Goal: Find specific page/section: Find specific page/section

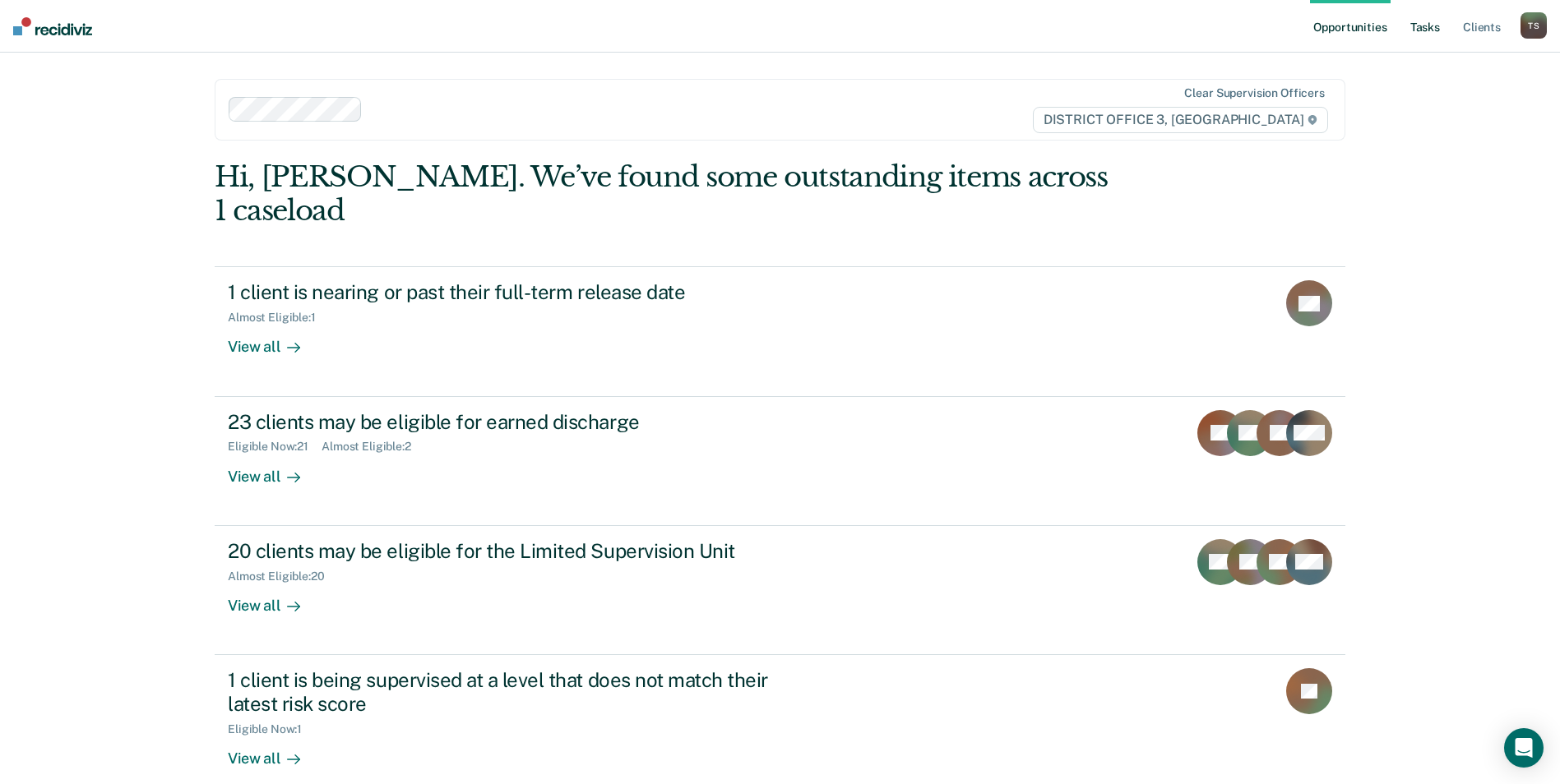
click at [1425, 32] on link "Tasks" at bounding box center [1425, 26] width 36 height 52
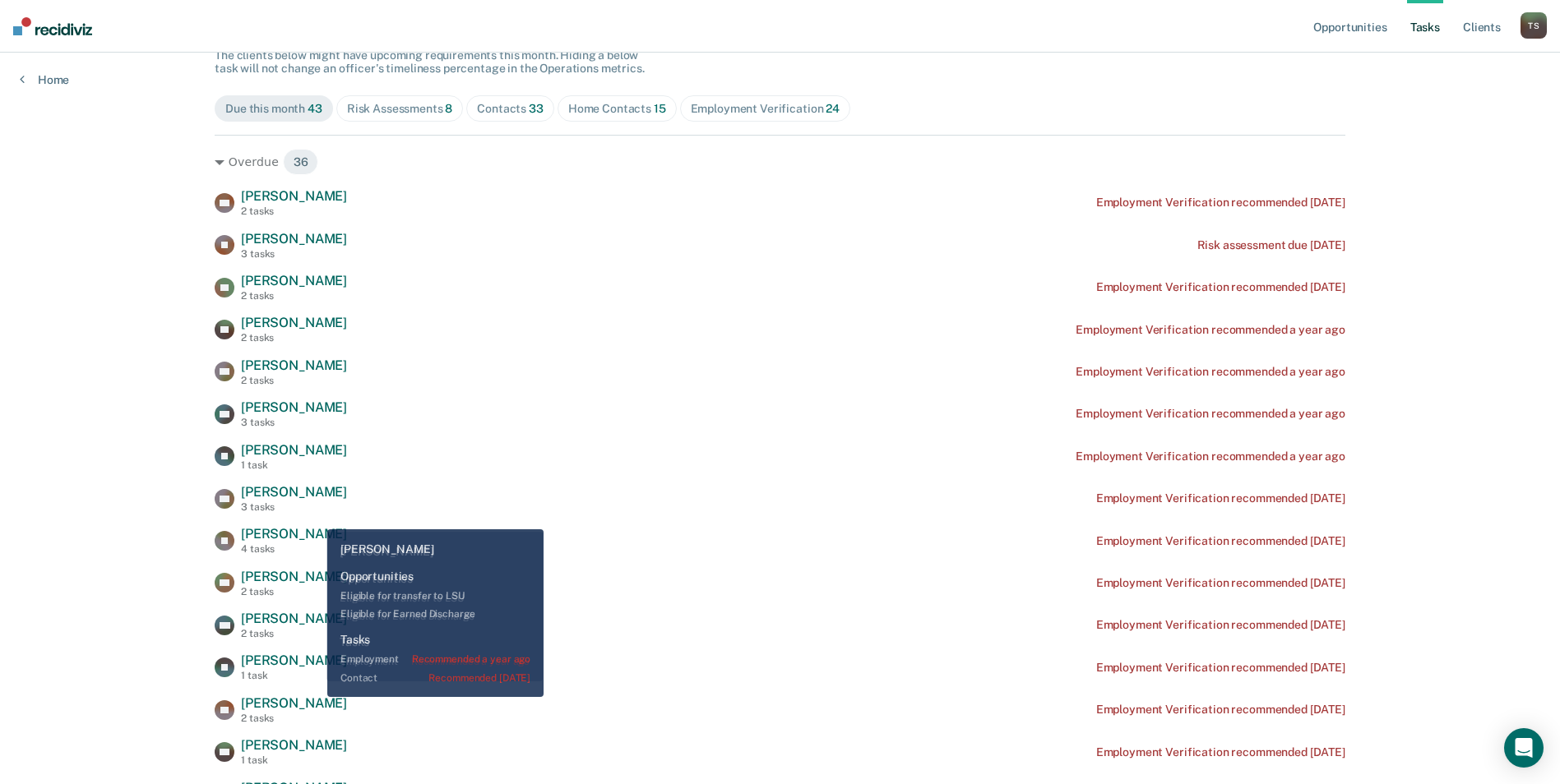
scroll to position [164, 0]
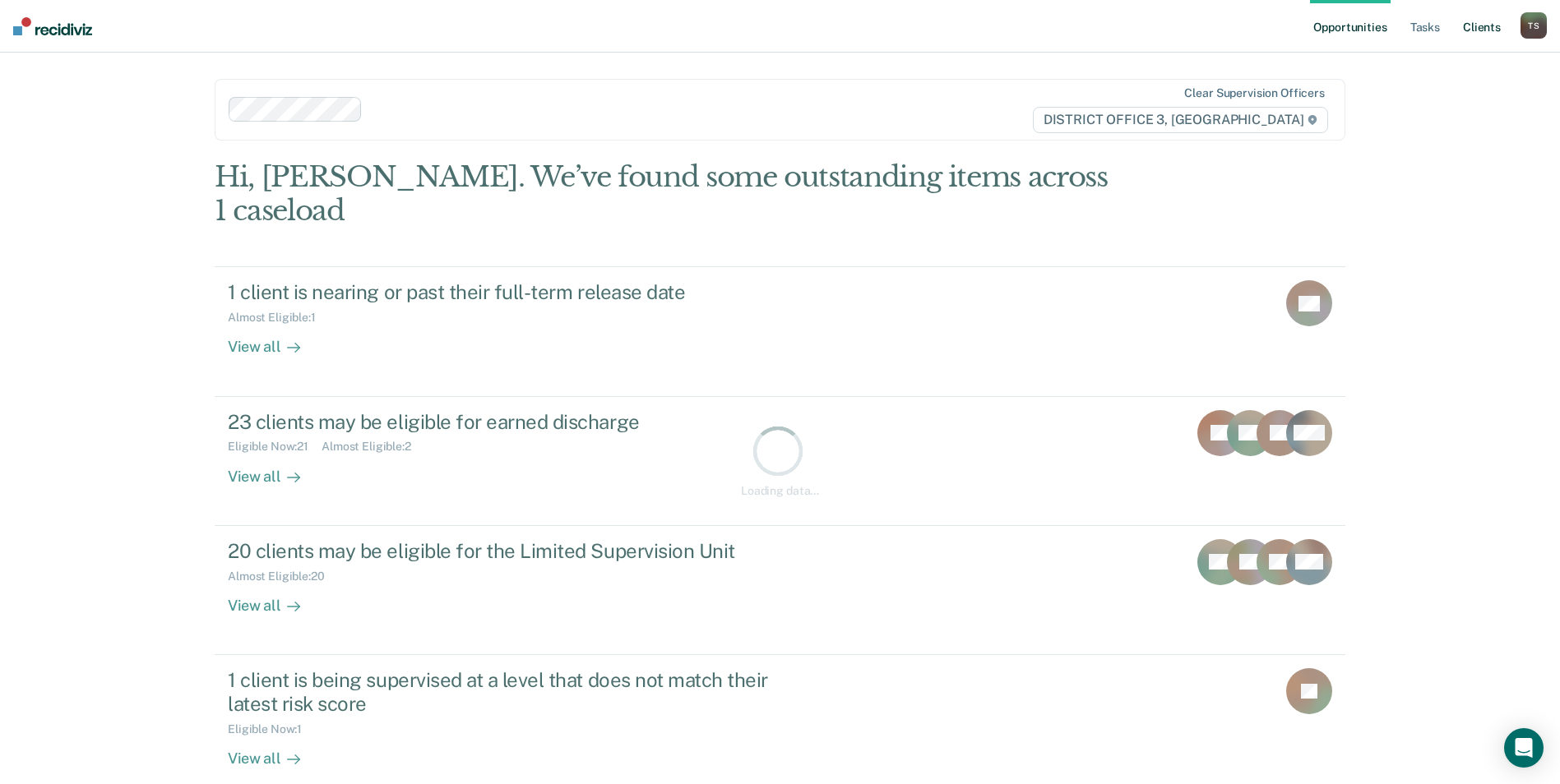
click at [1492, 29] on link "Client s" at bounding box center [1482, 26] width 45 height 52
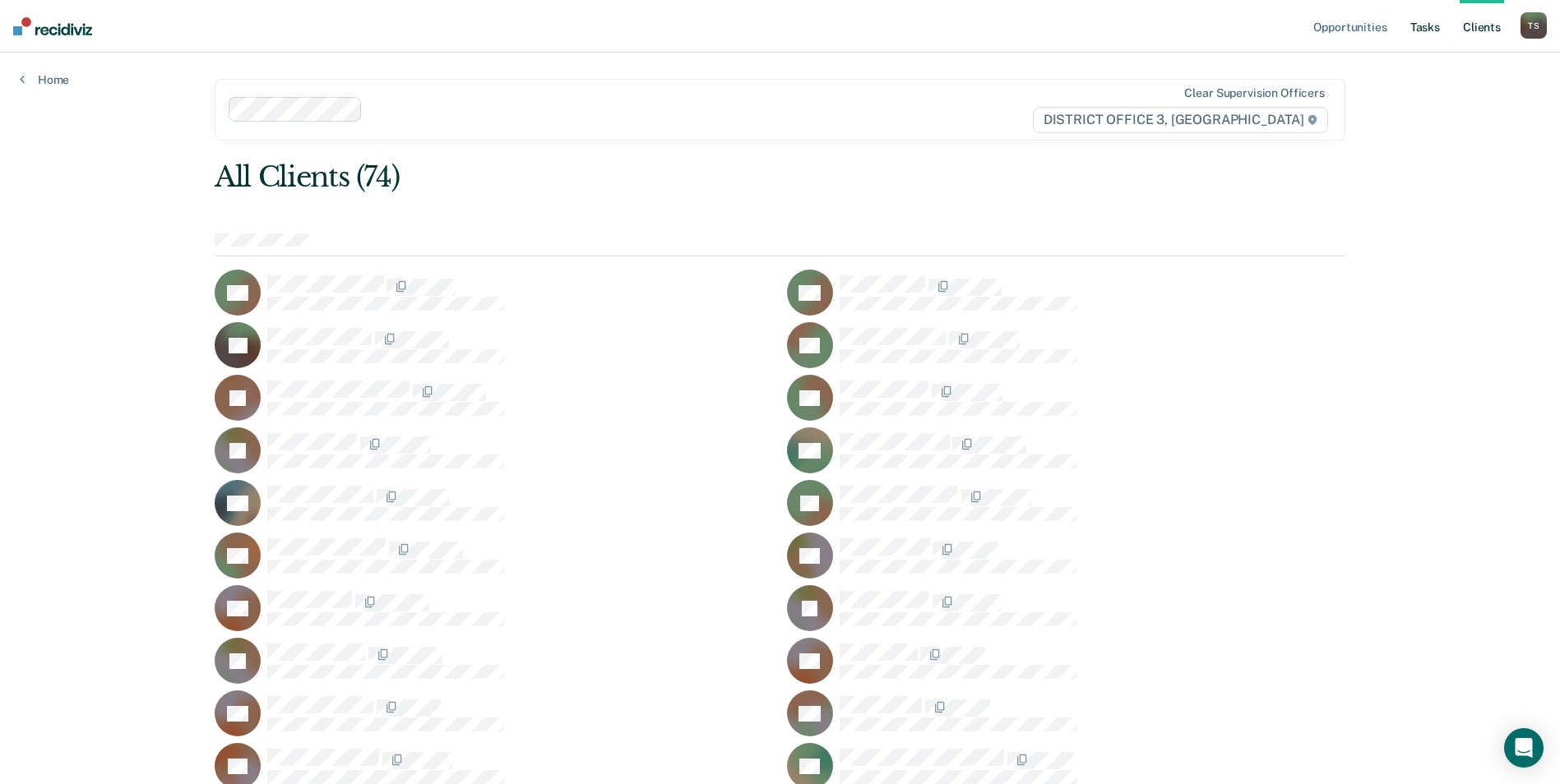
click at [1422, 31] on link "Tasks" at bounding box center [1425, 26] width 36 height 52
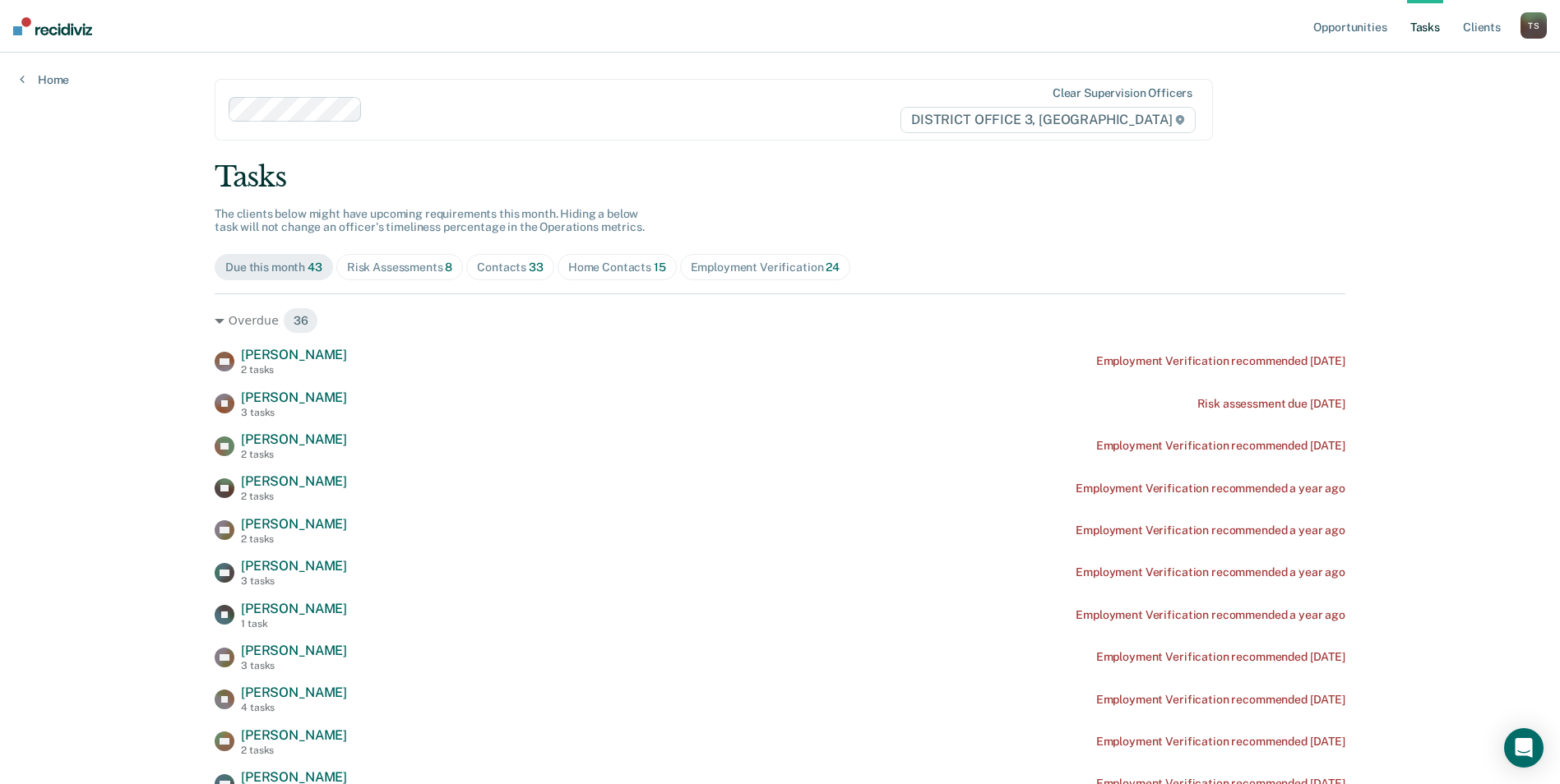
click at [529, 268] on span "33" at bounding box center [536, 267] width 15 height 14
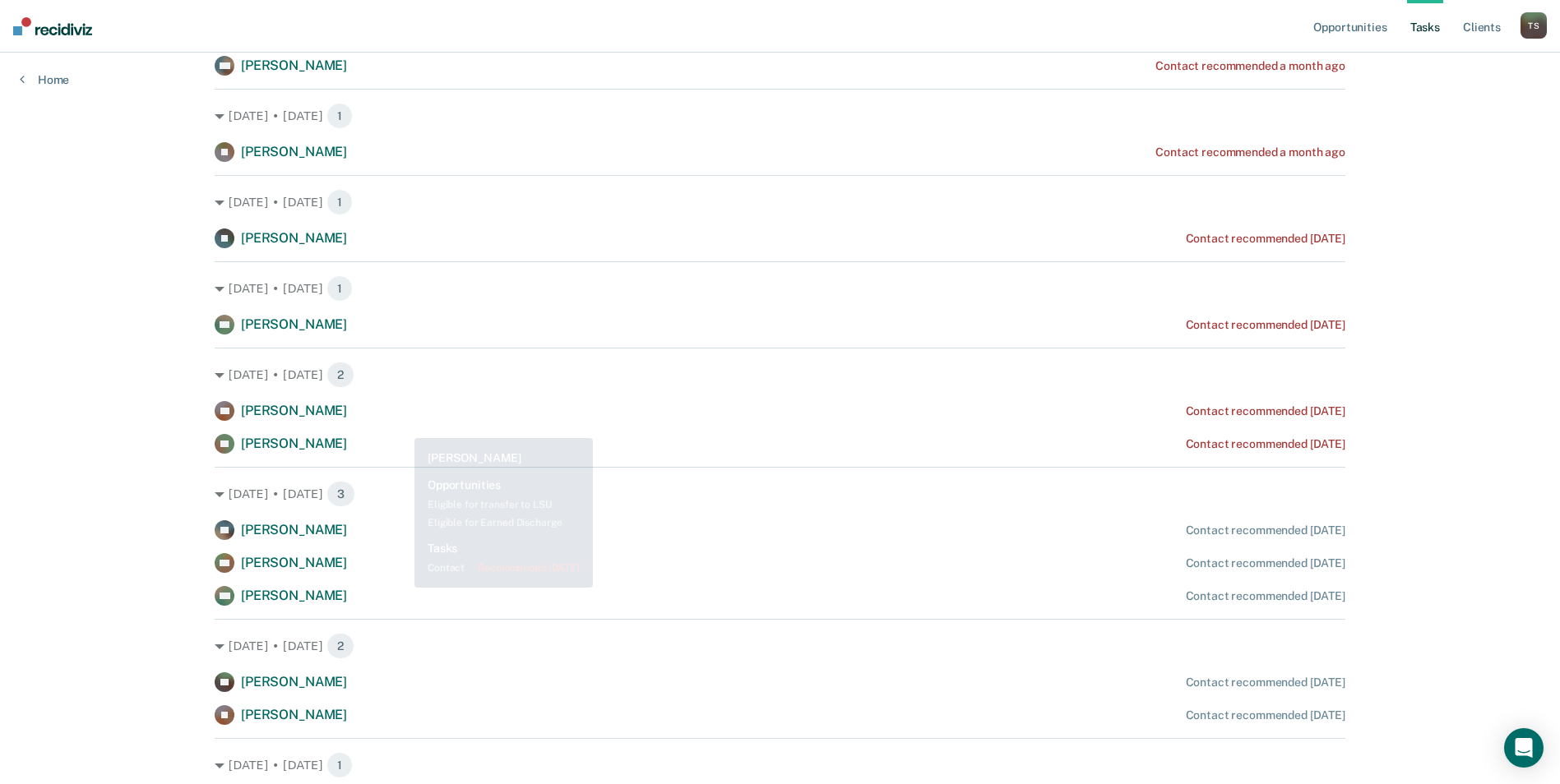
scroll to position [494, 0]
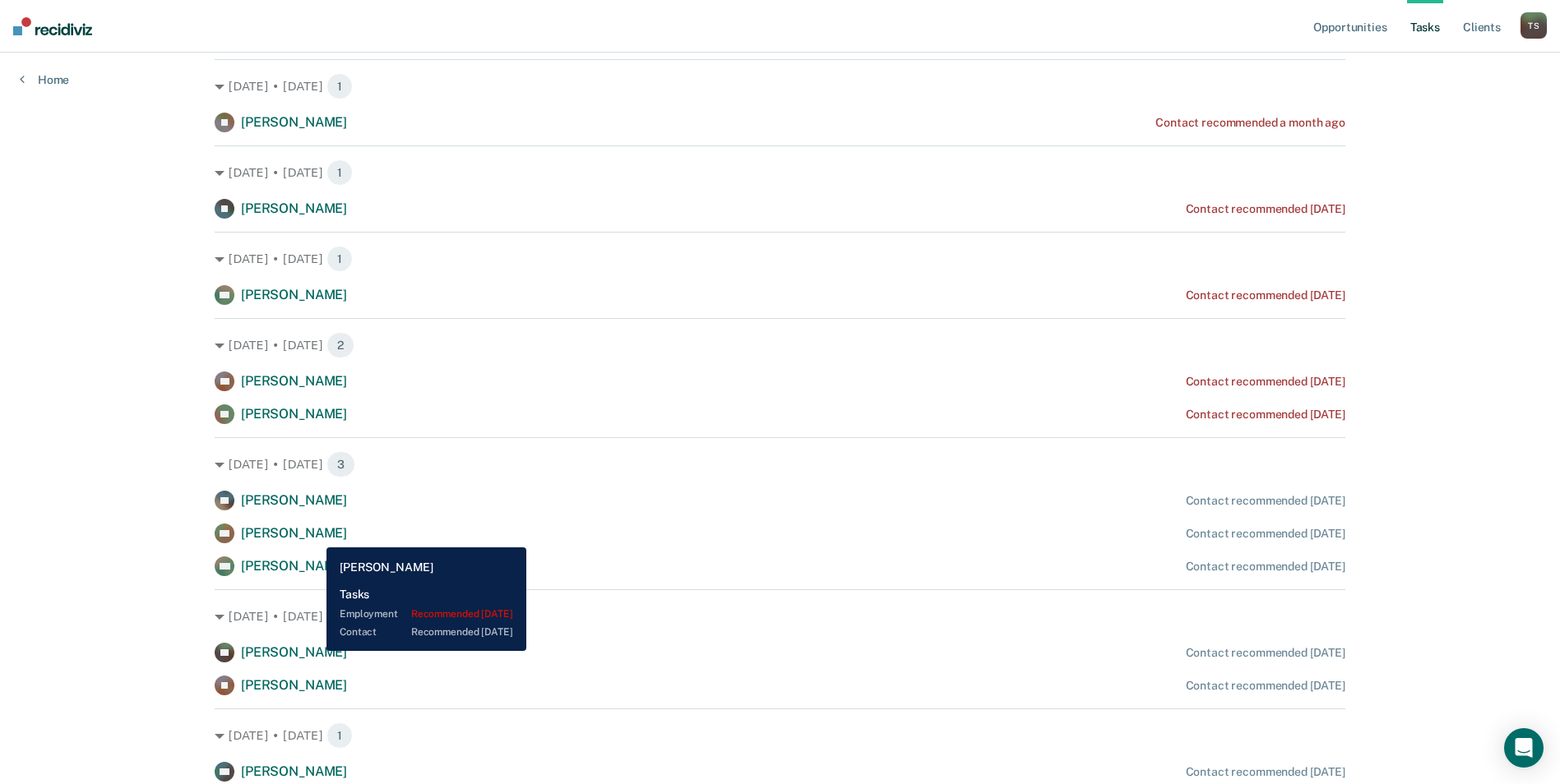
click at [314, 535] on span "Michael Freitas" at bounding box center [294, 533] width 106 height 16
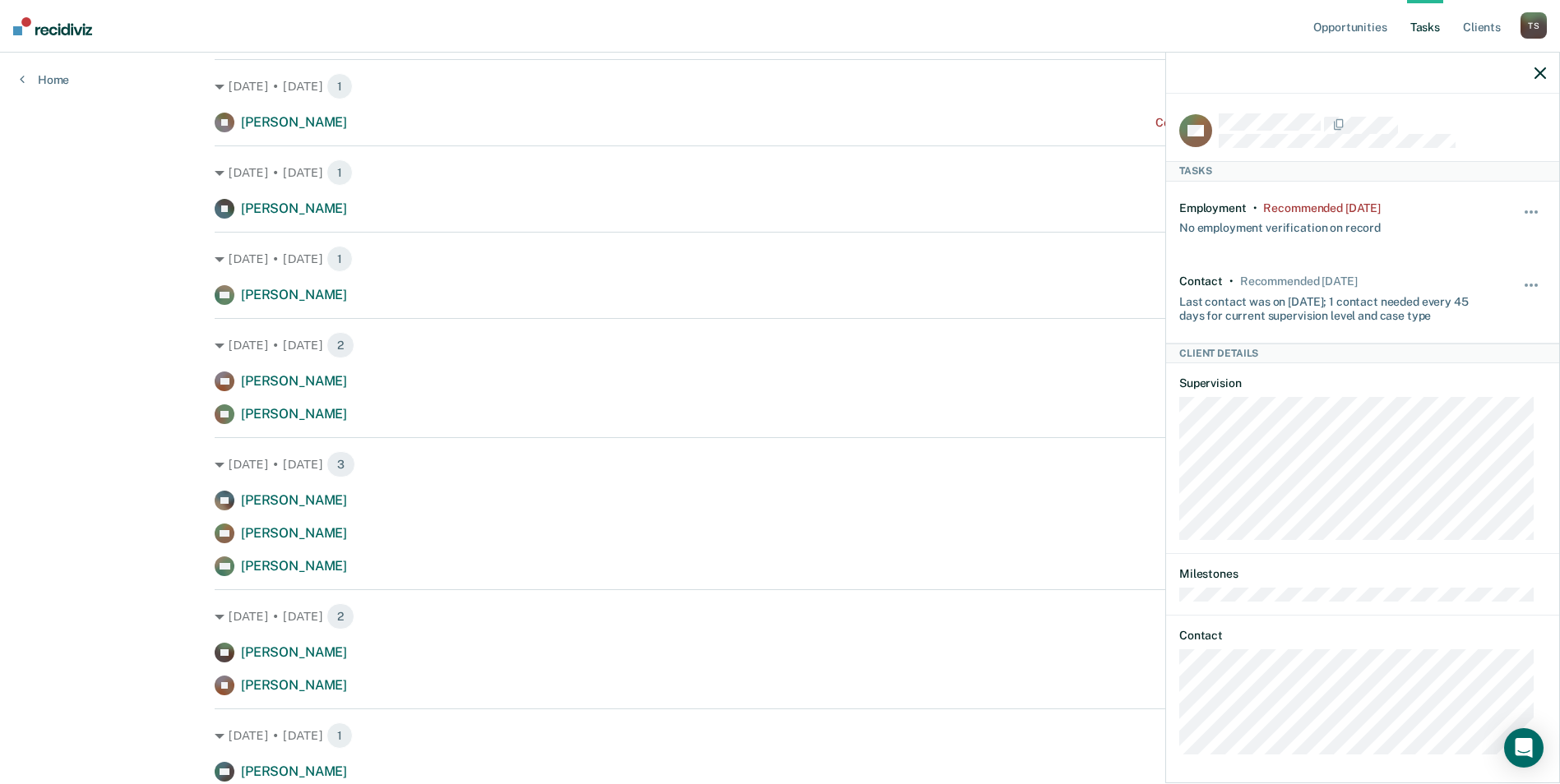
click at [463, 490] on div "Aug. 15 • Friday 3 JM James Morningstar Contact recommended today MF Michael Fr…" at bounding box center [780, 506] width 1130 height 139
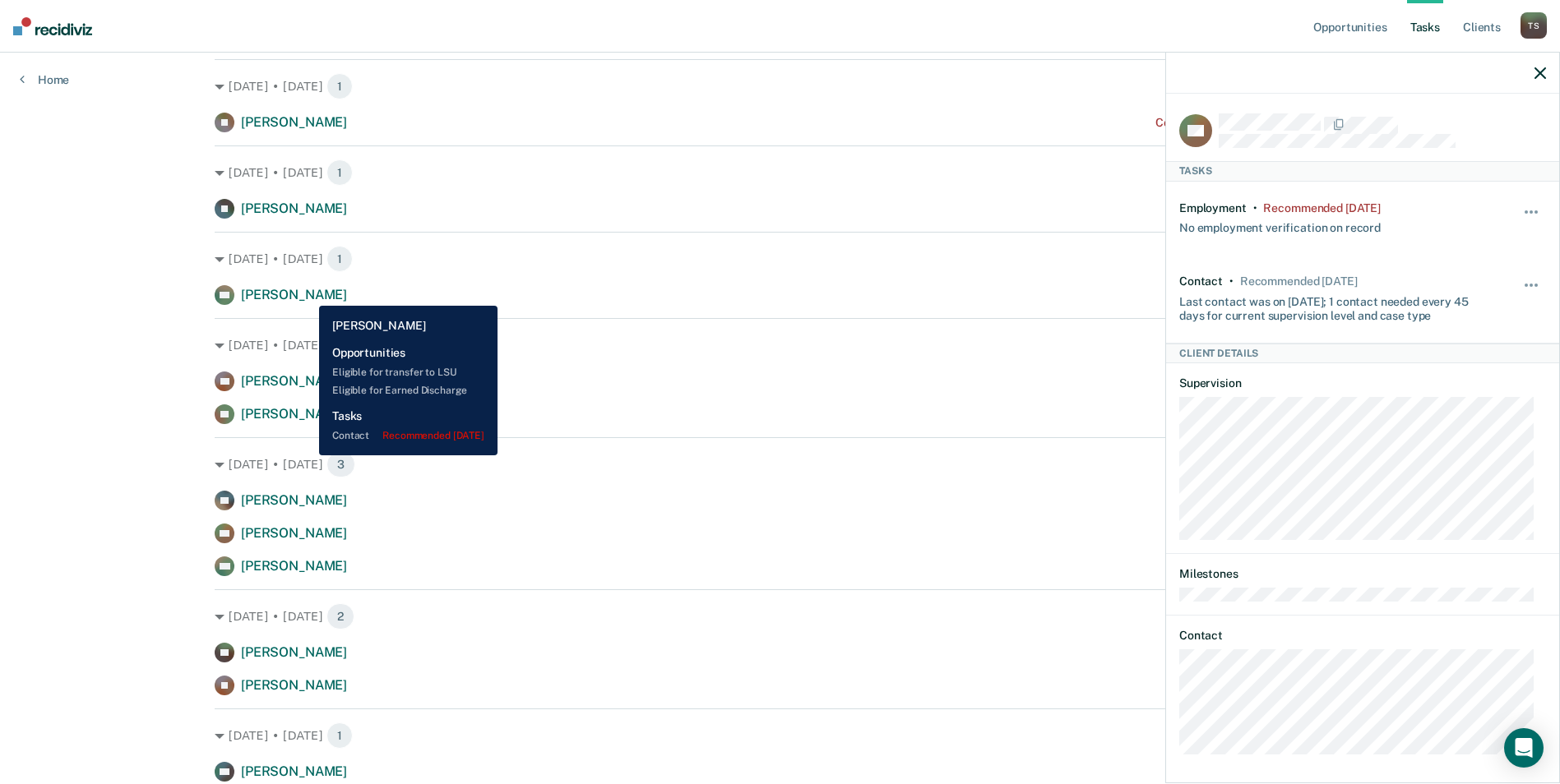
click at [307, 293] on span "Hector Barragan" at bounding box center [294, 294] width 106 height 16
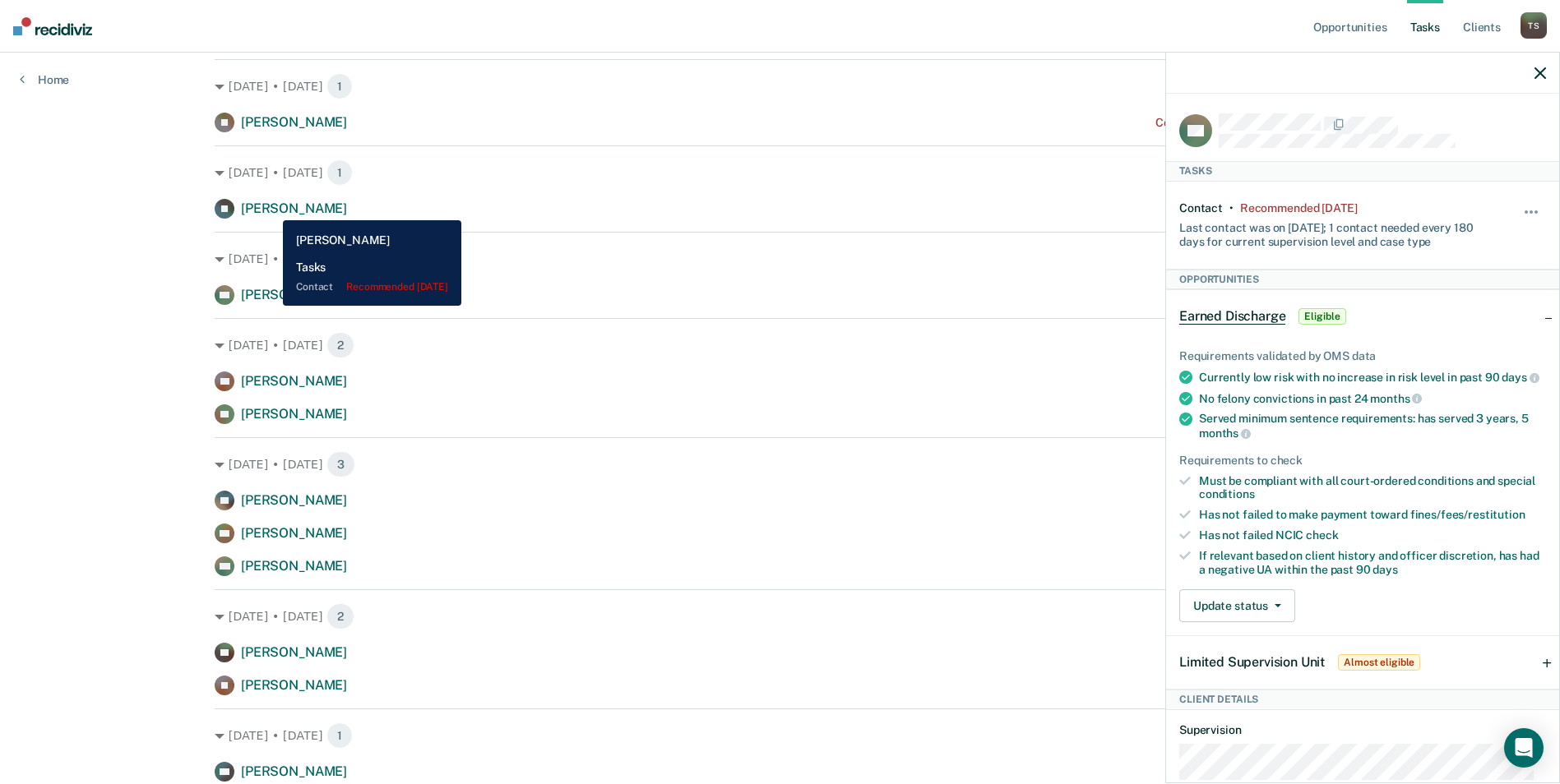
click at [270, 208] on span "Jeannie Finch" at bounding box center [294, 208] width 106 height 16
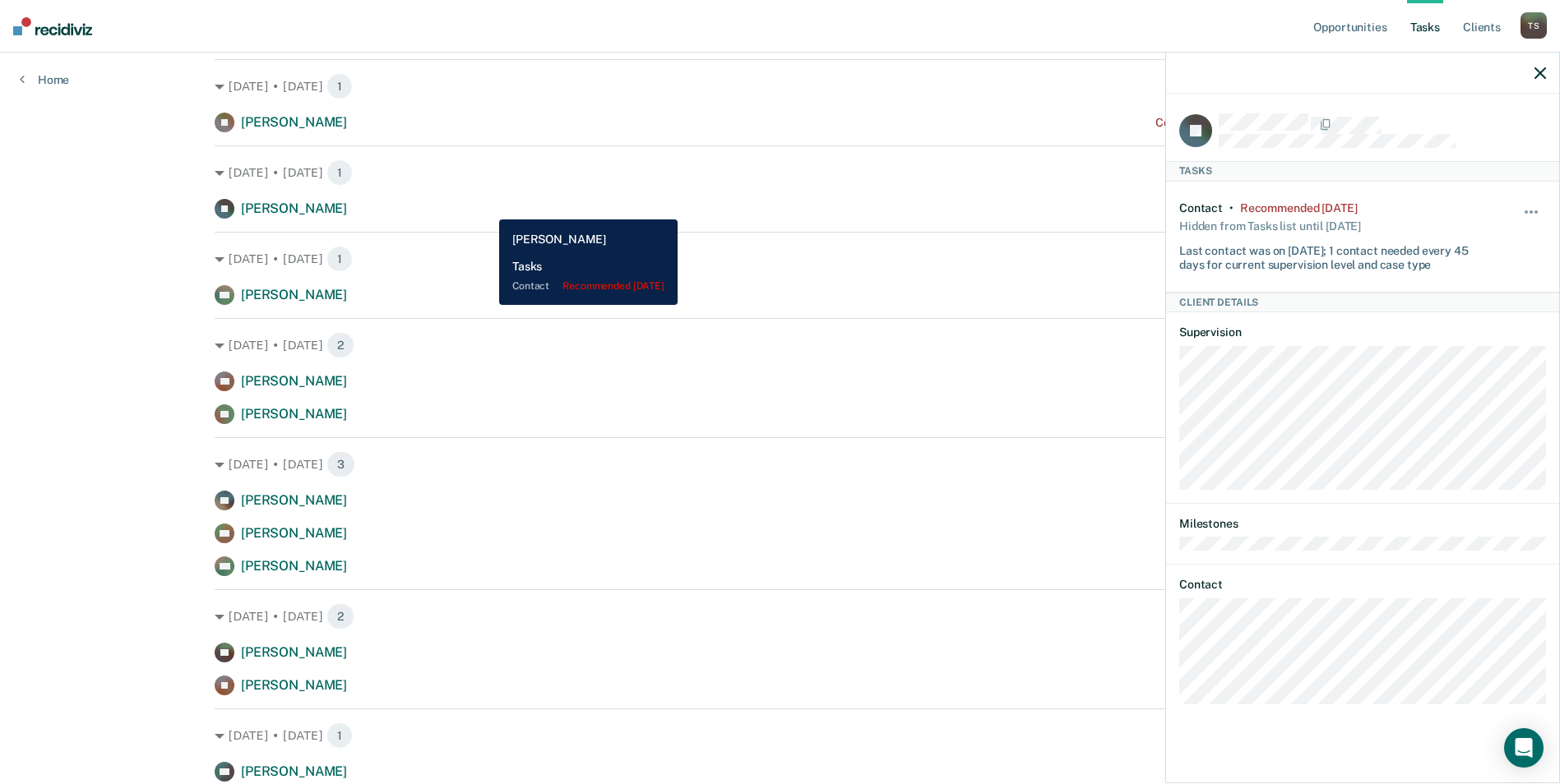
click at [487, 207] on div "JF Jeannie Finch Contact recommended 18 days ago" at bounding box center [780, 209] width 1130 height 19
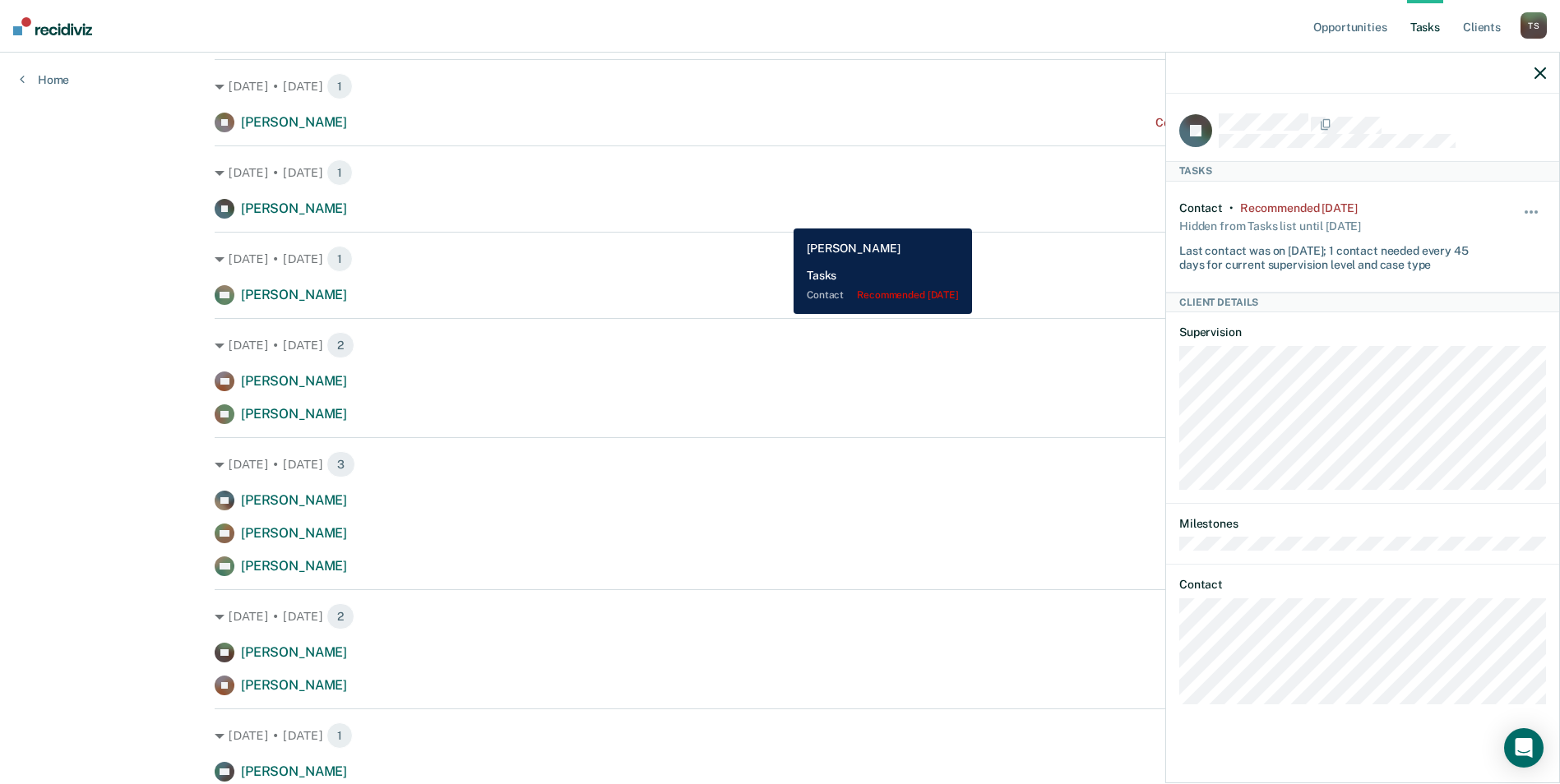
click at [781, 217] on div "JF Jeannie Finch Contact recommended 18 days ago" at bounding box center [780, 209] width 1130 height 19
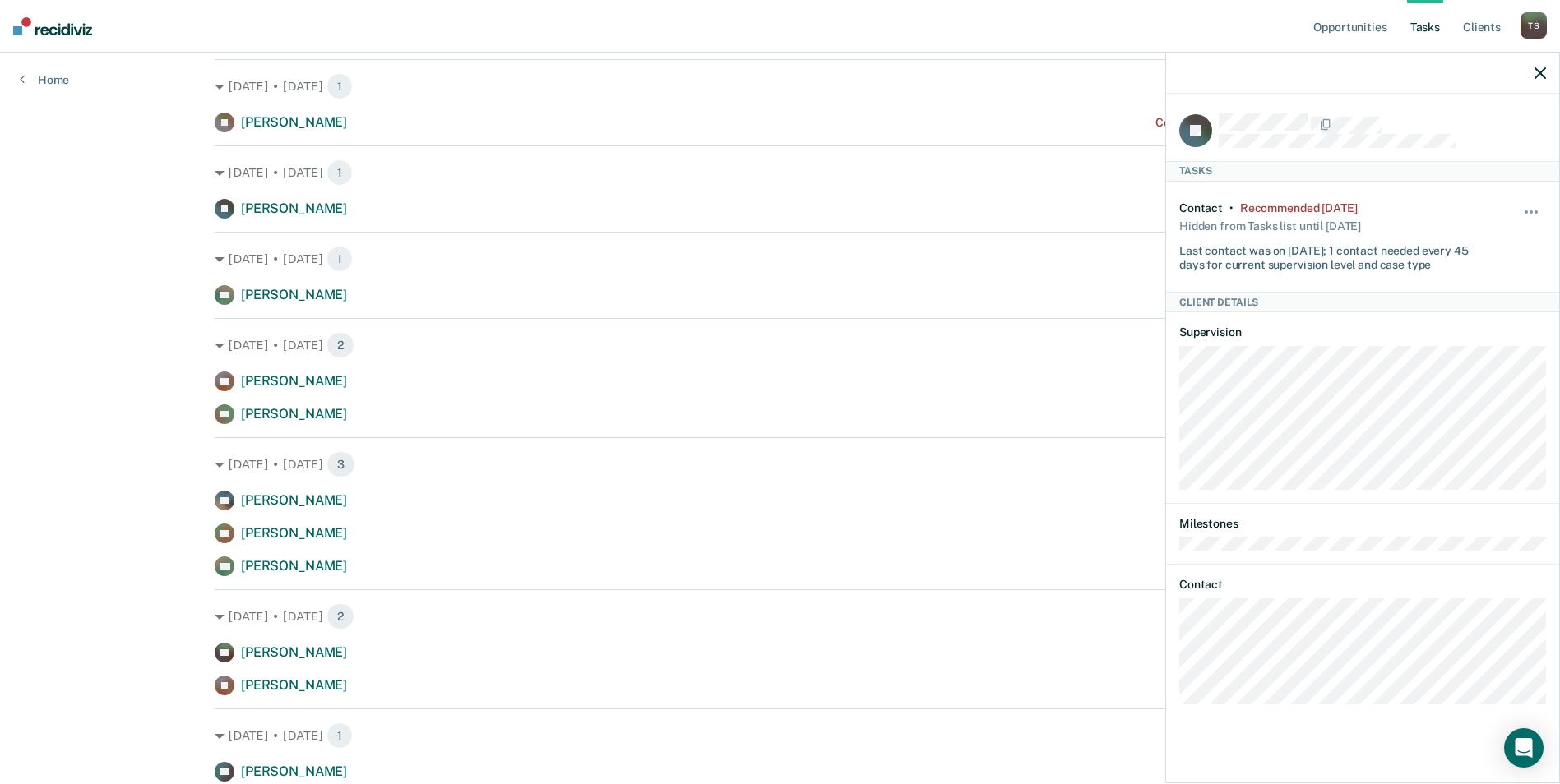
click at [1543, 72] on icon "button" at bounding box center [1541, 73] width 12 height 12
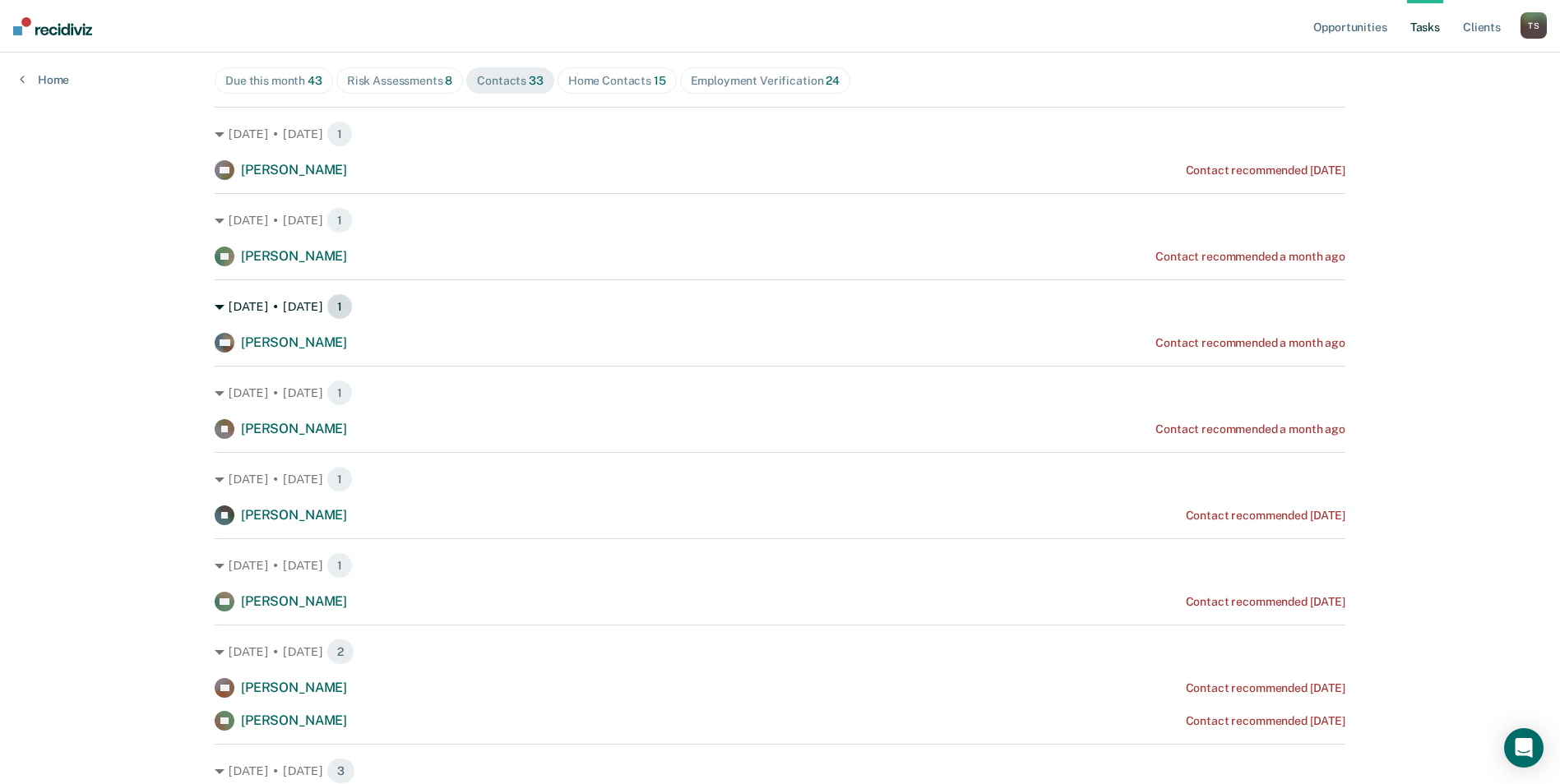
scroll to position [83, 0]
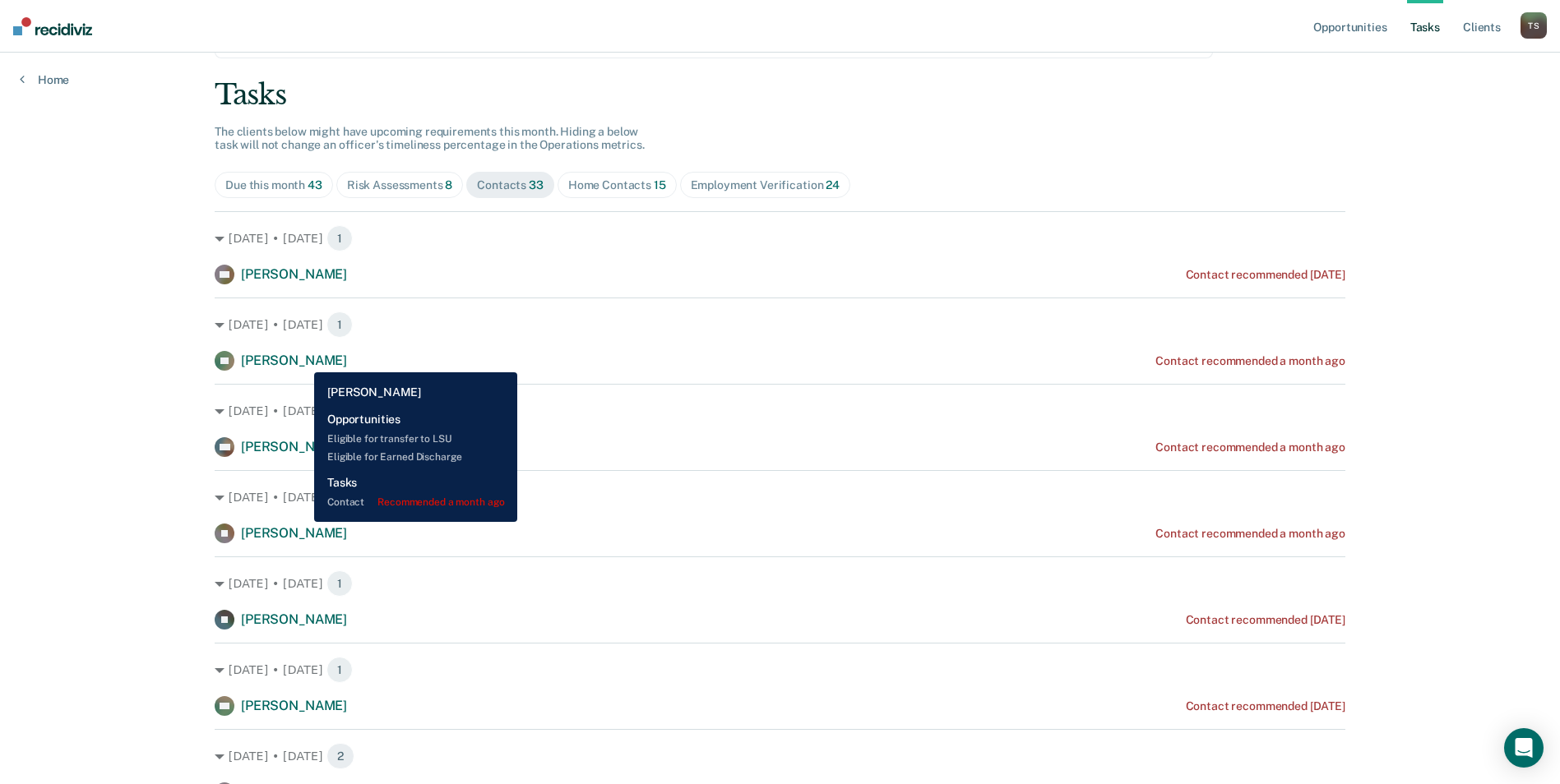
click at [302, 360] on span "Dainor Fasien" at bounding box center [294, 360] width 106 height 16
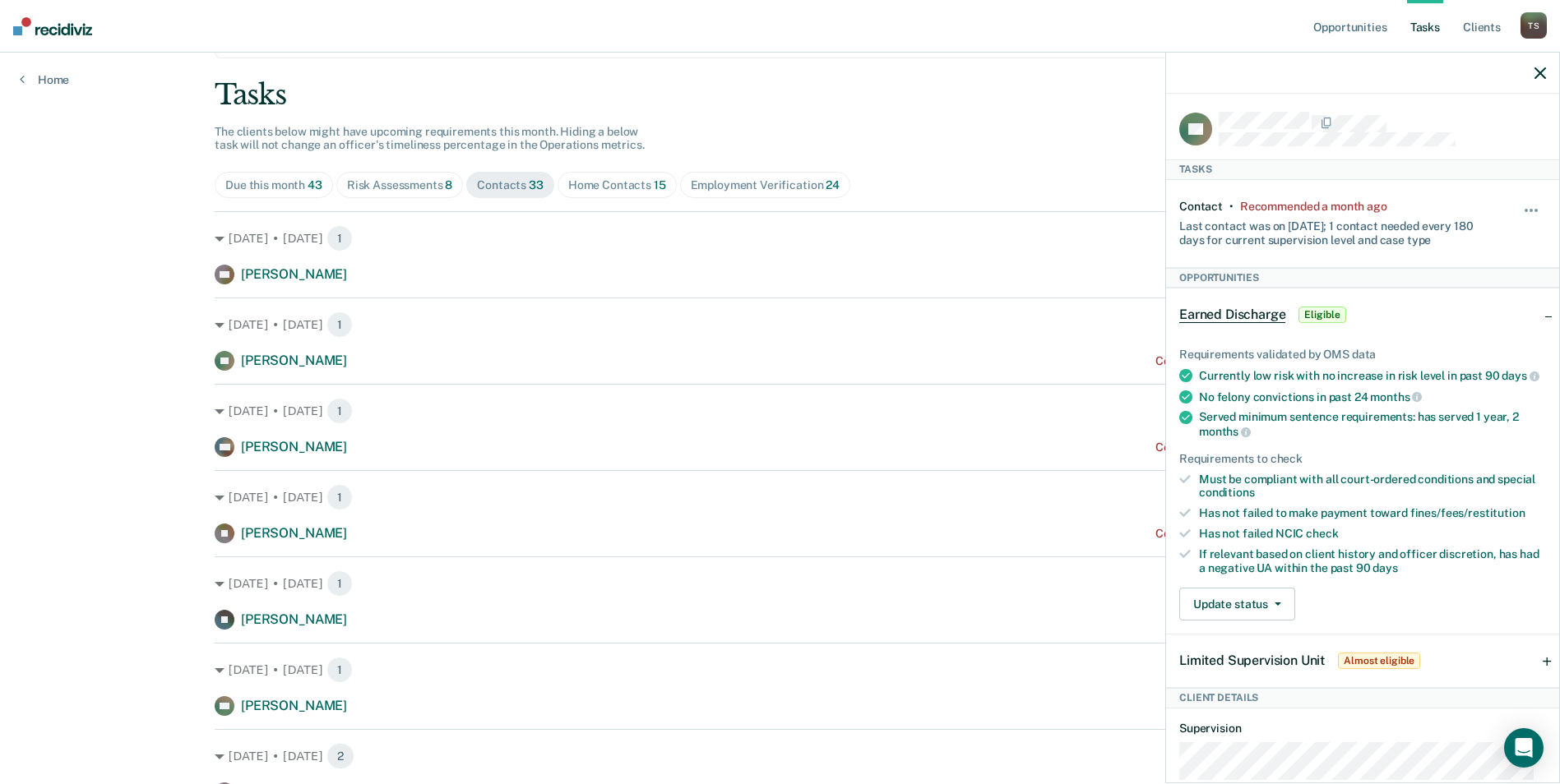
scroll to position [0, 0]
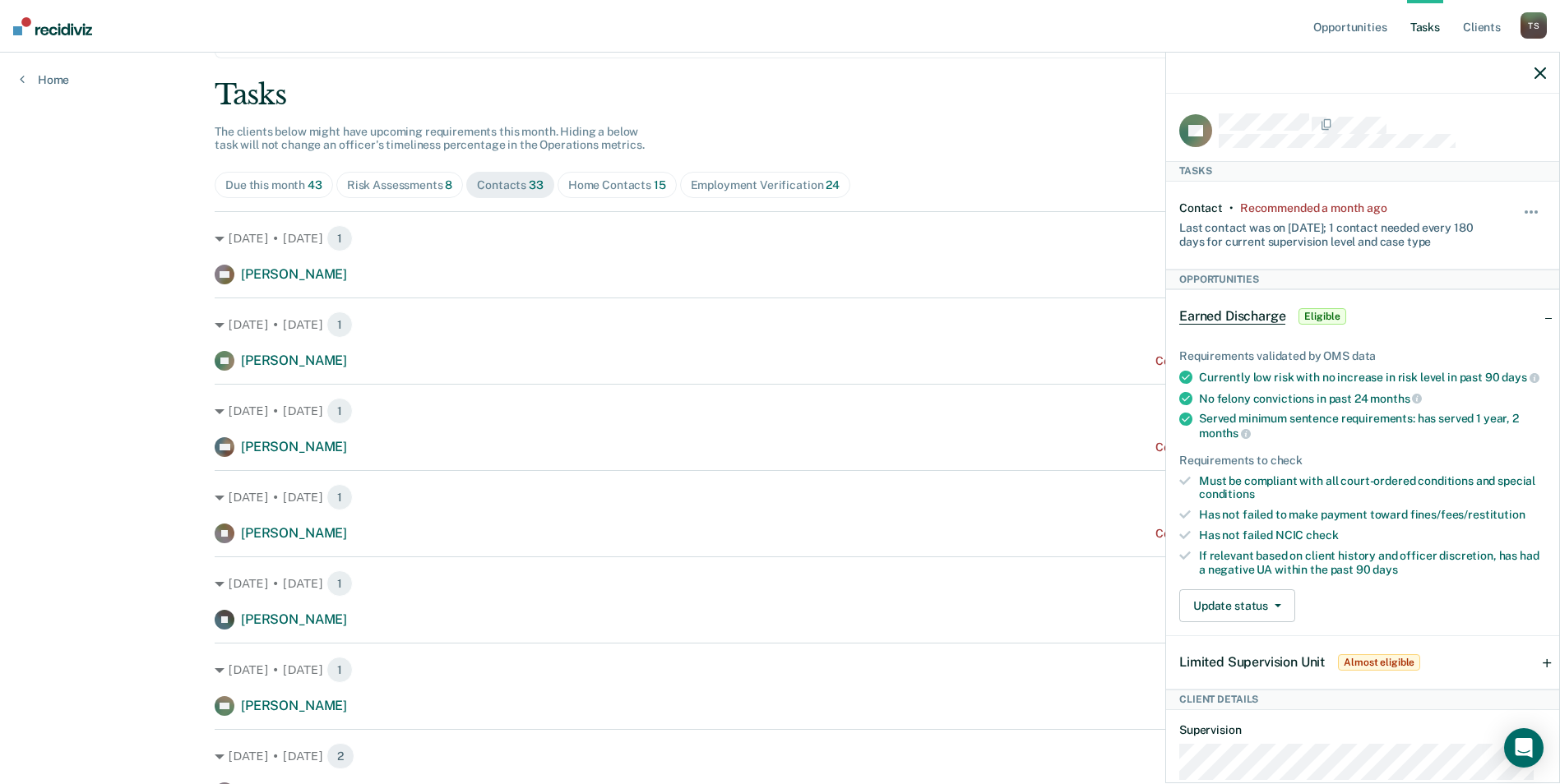
click at [1537, 72] on icon "button" at bounding box center [1541, 73] width 12 height 12
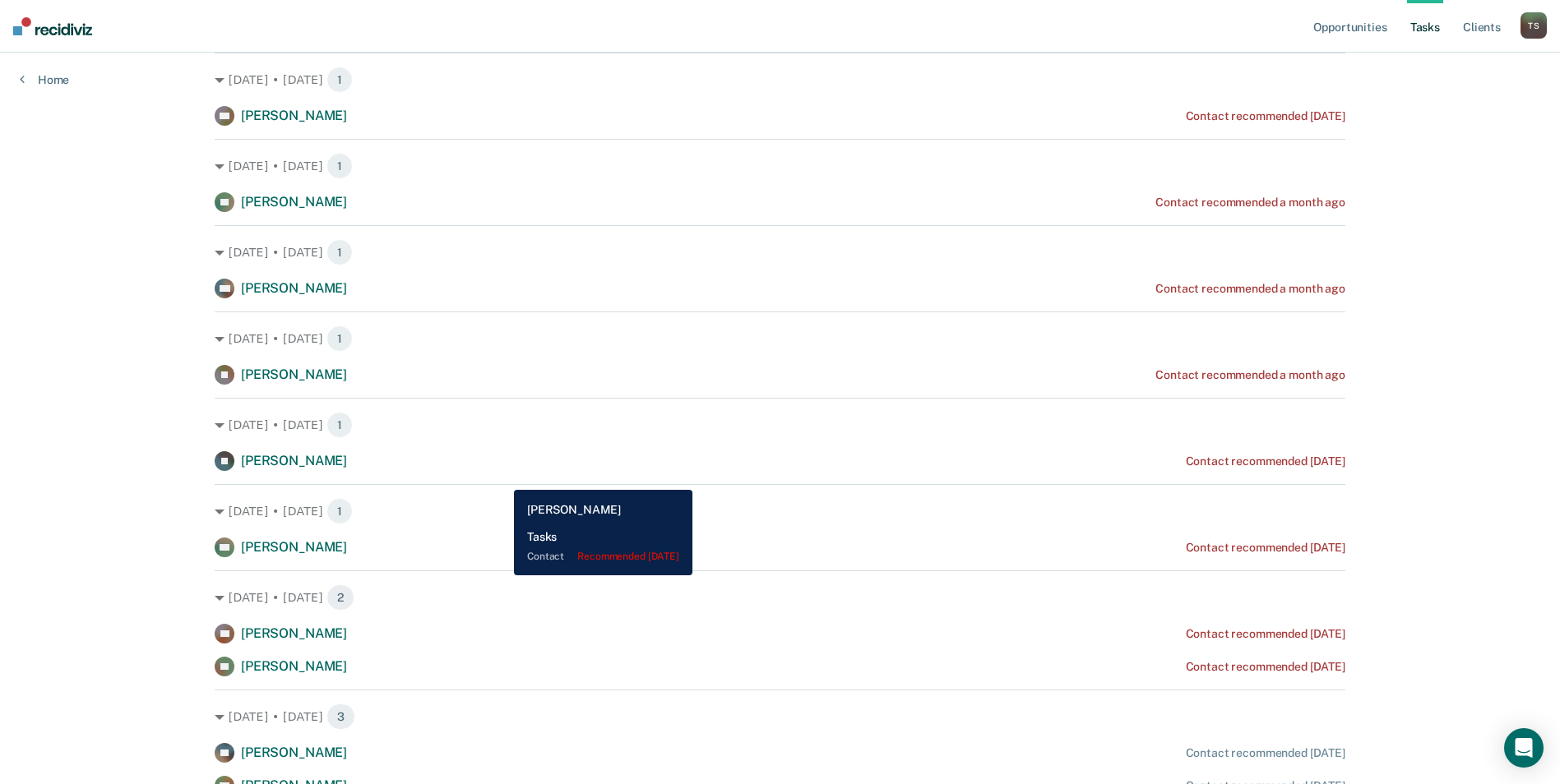
scroll to position [247, 0]
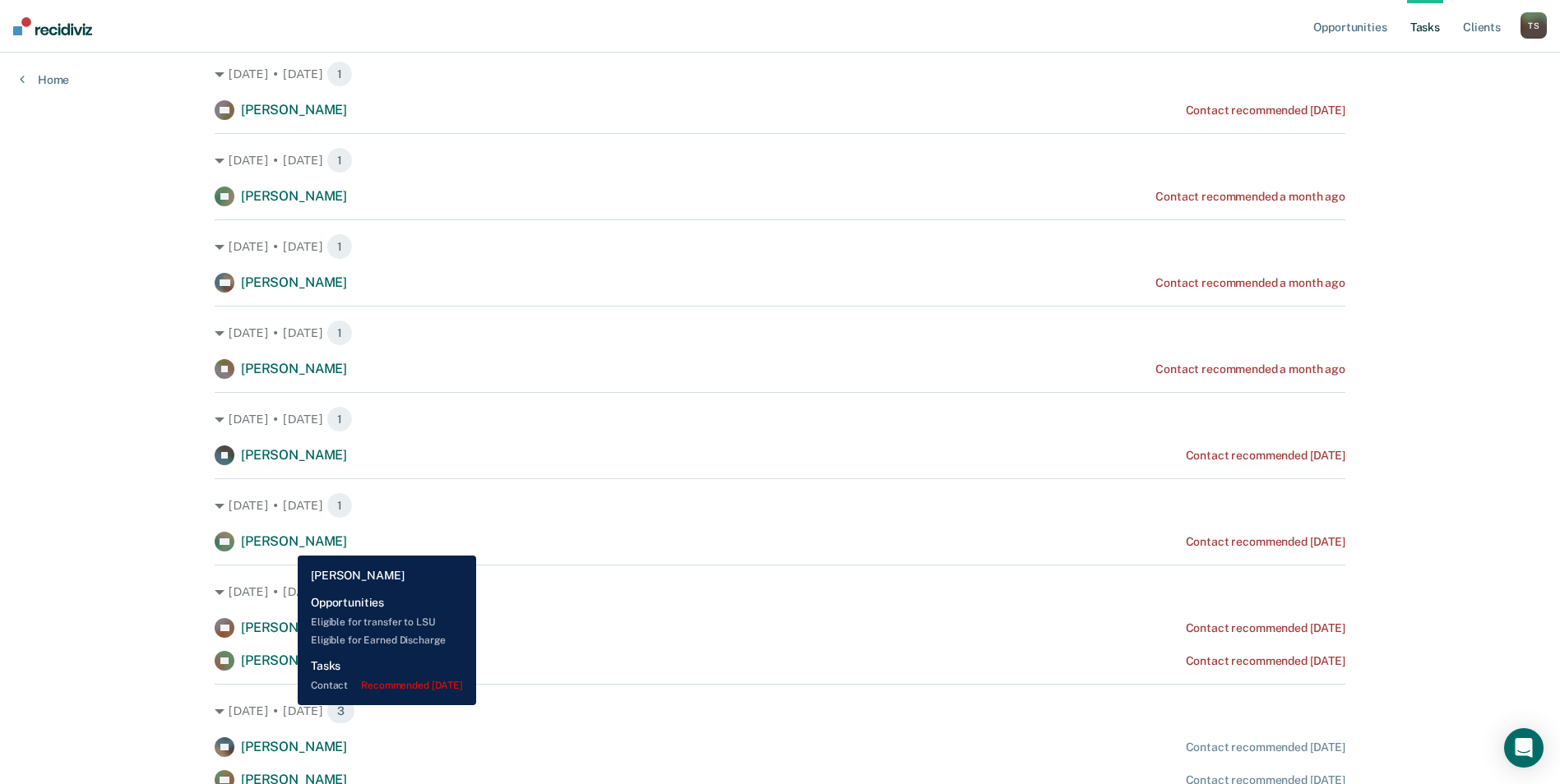
click at [286, 543] on span "Hector Barragan" at bounding box center [294, 541] width 106 height 16
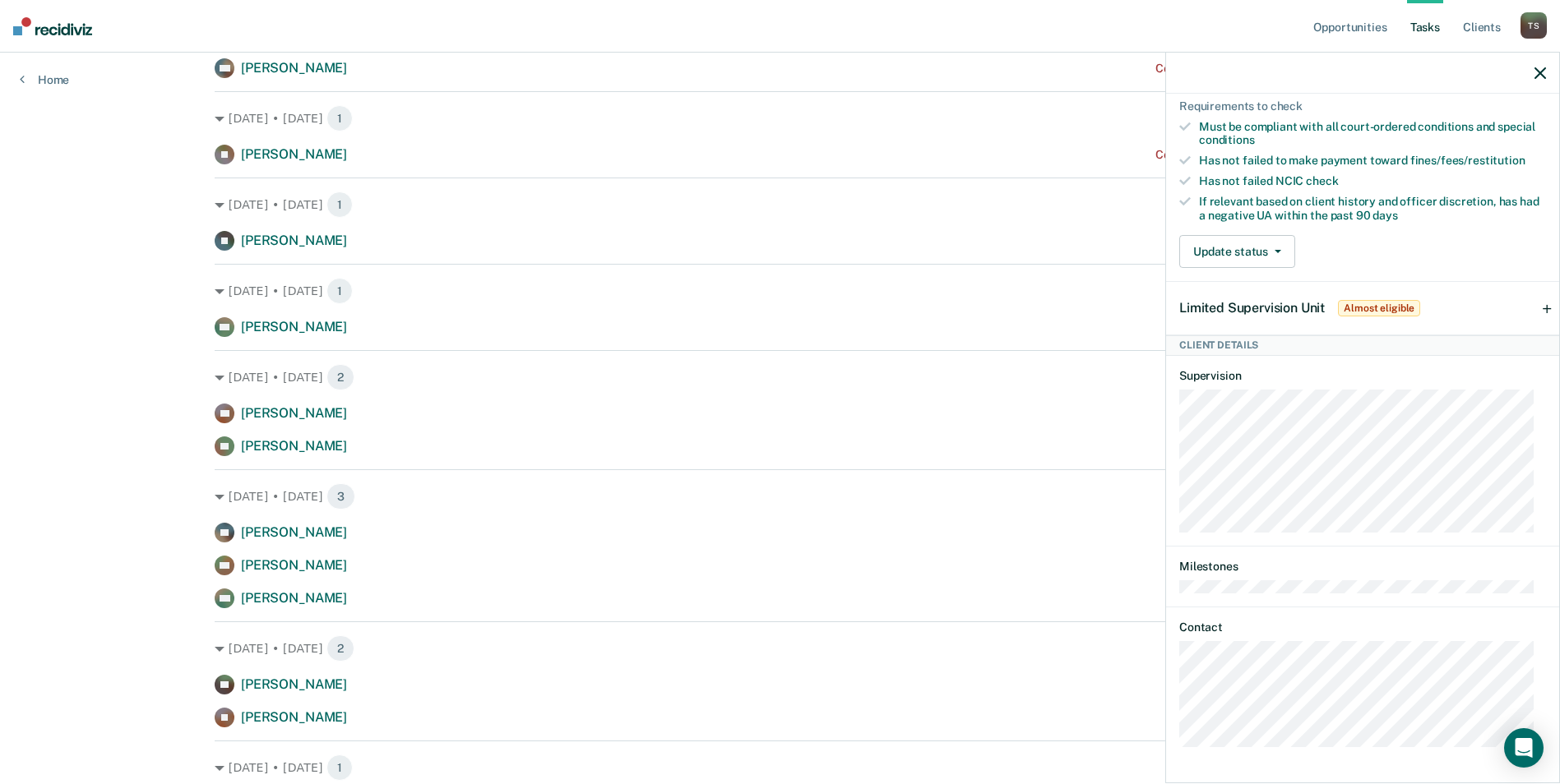
scroll to position [83, 0]
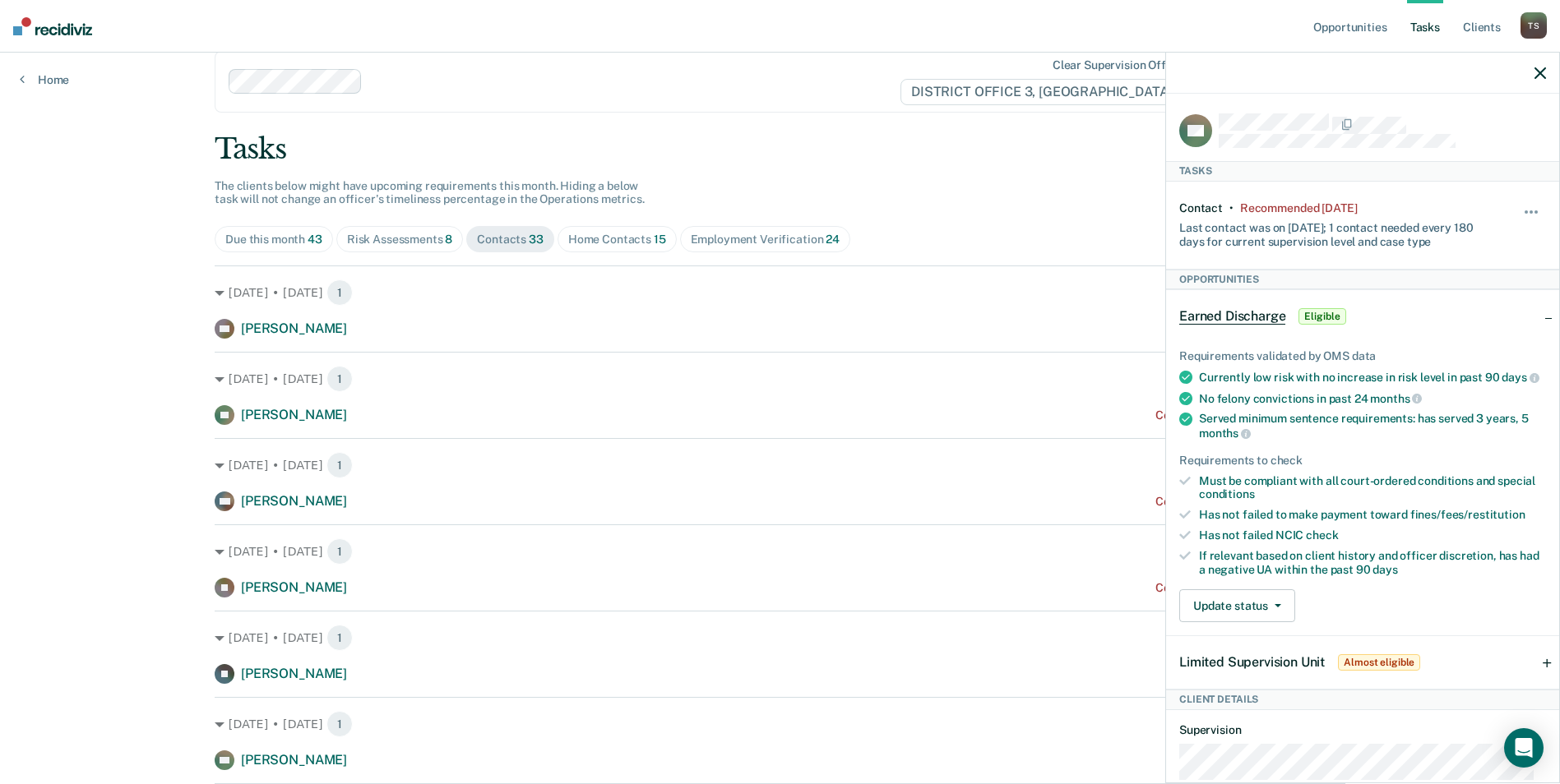
scroll to position [0, 0]
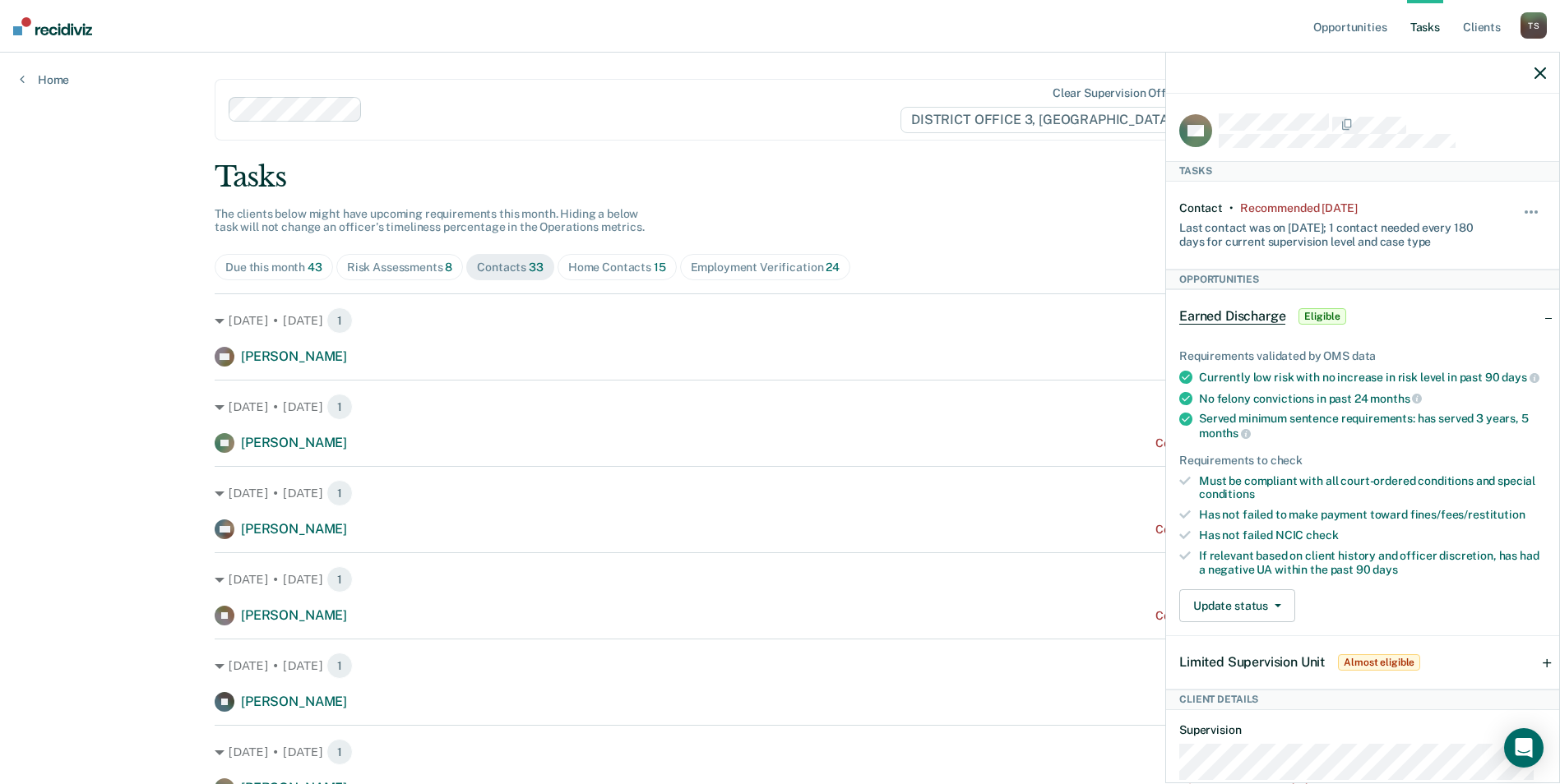
click at [1540, 74] on icon "button" at bounding box center [1541, 73] width 12 height 12
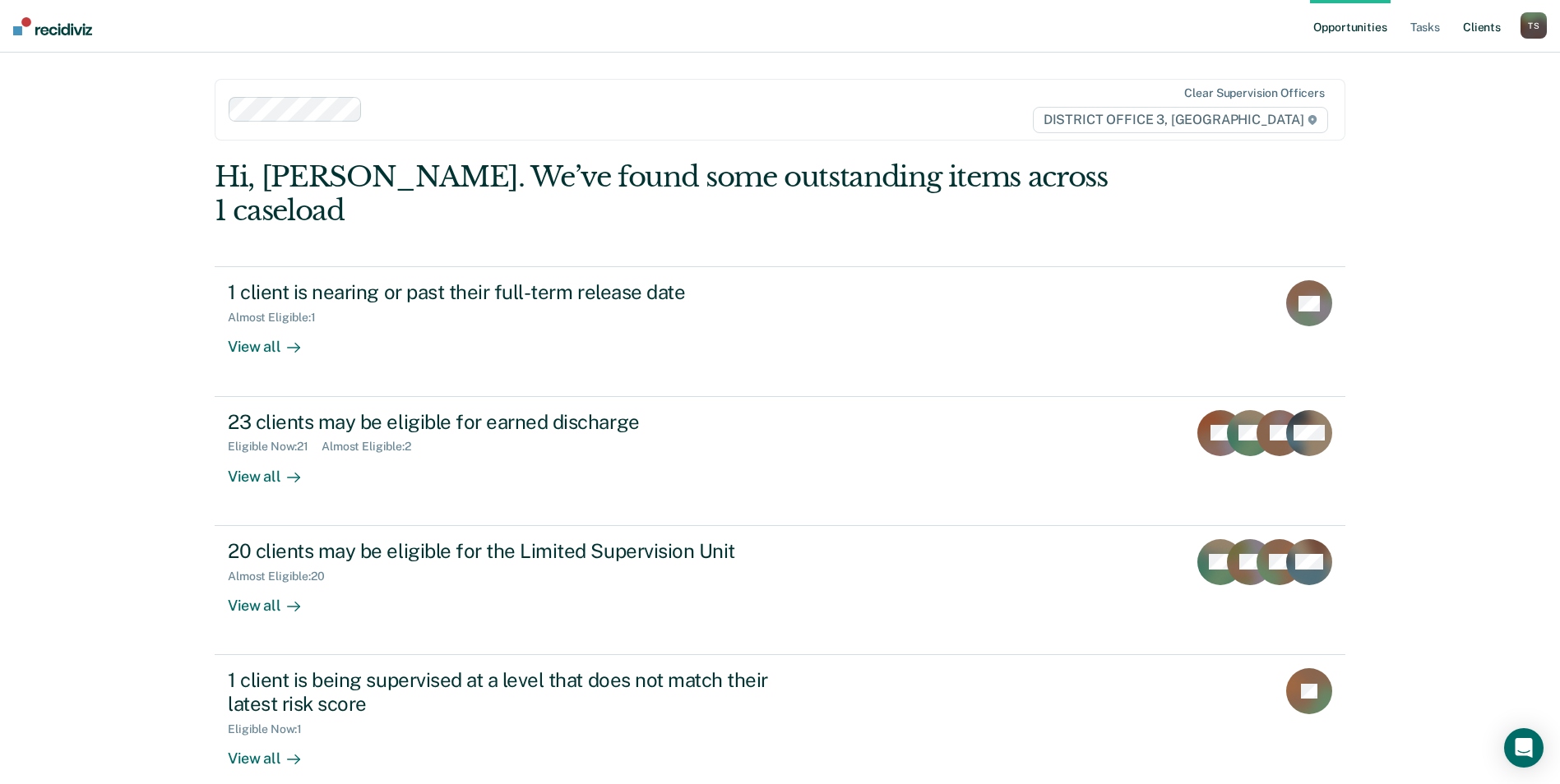
click at [1470, 29] on link "Client s" at bounding box center [1482, 26] width 45 height 52
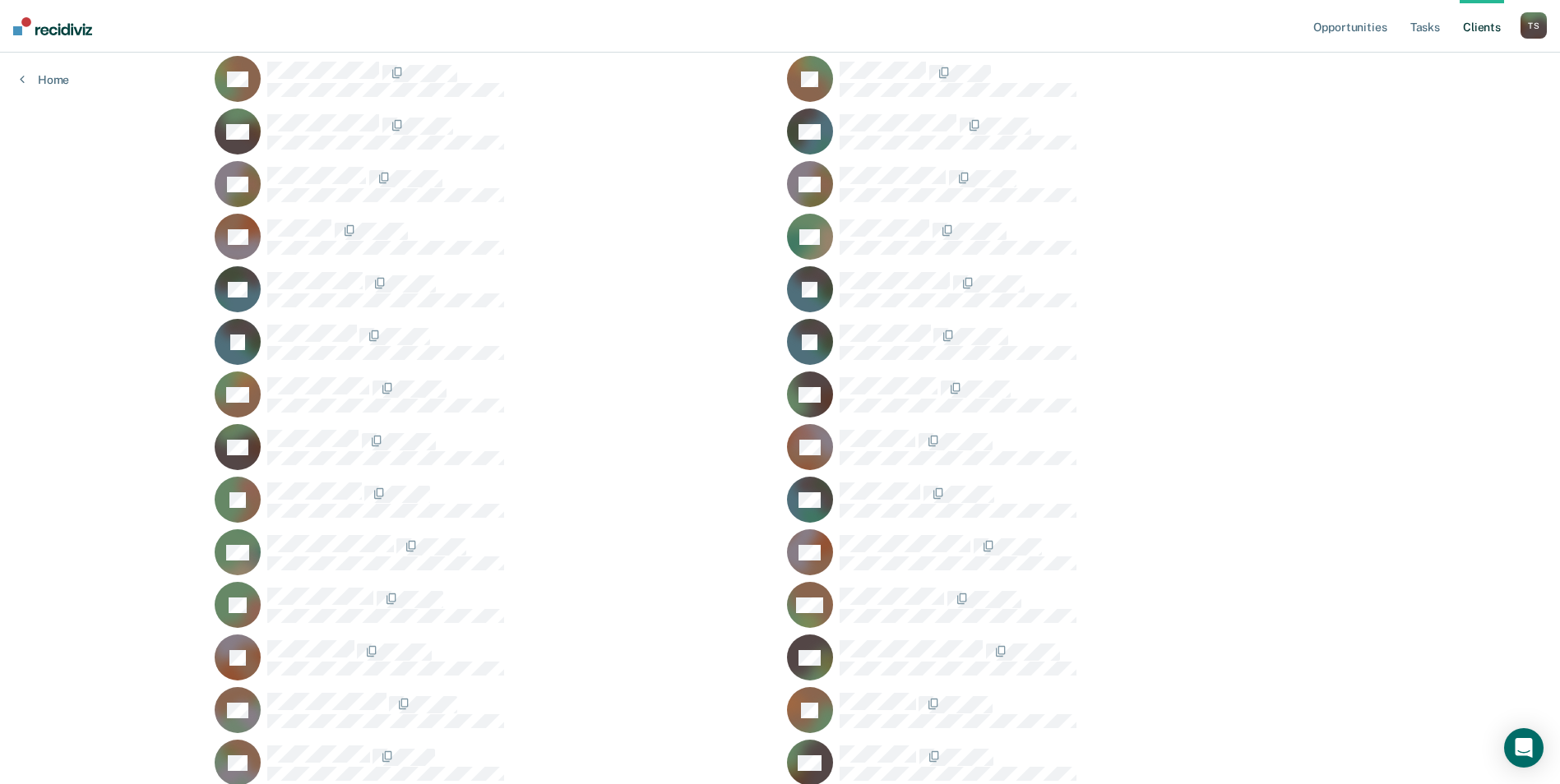
scroll to position [1233, 0]
